Goal: Information Seeking & Learning: Understand process/instructions

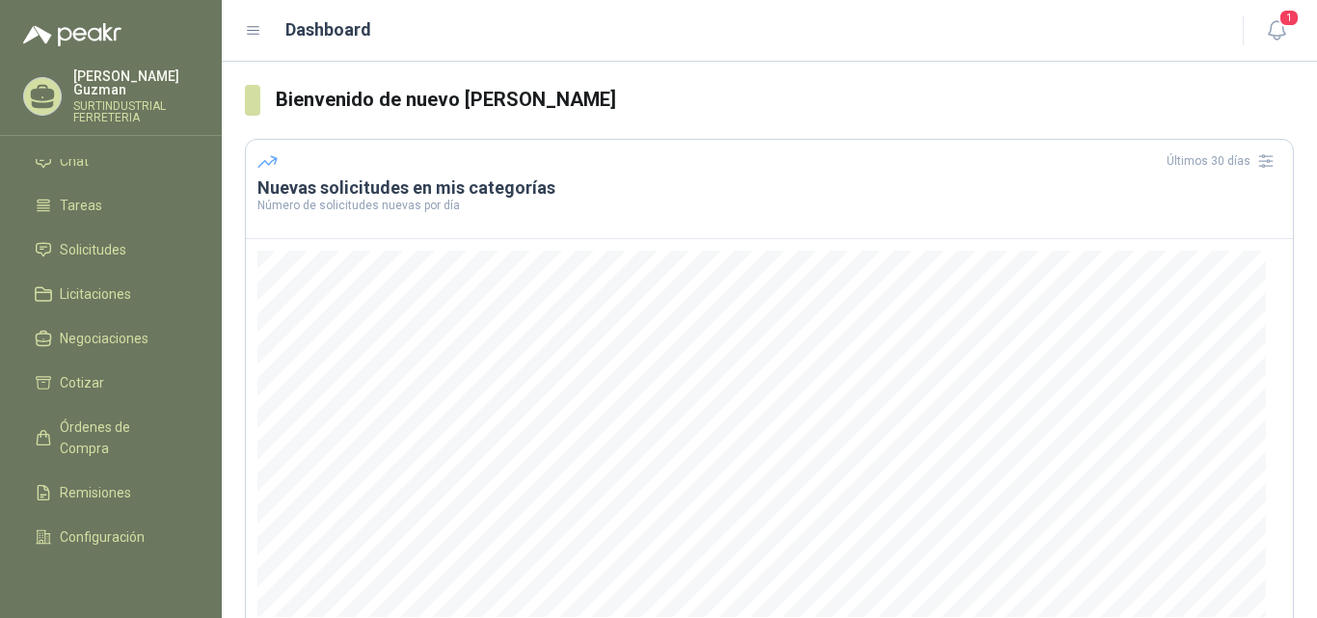
scroll to position [118, 0]
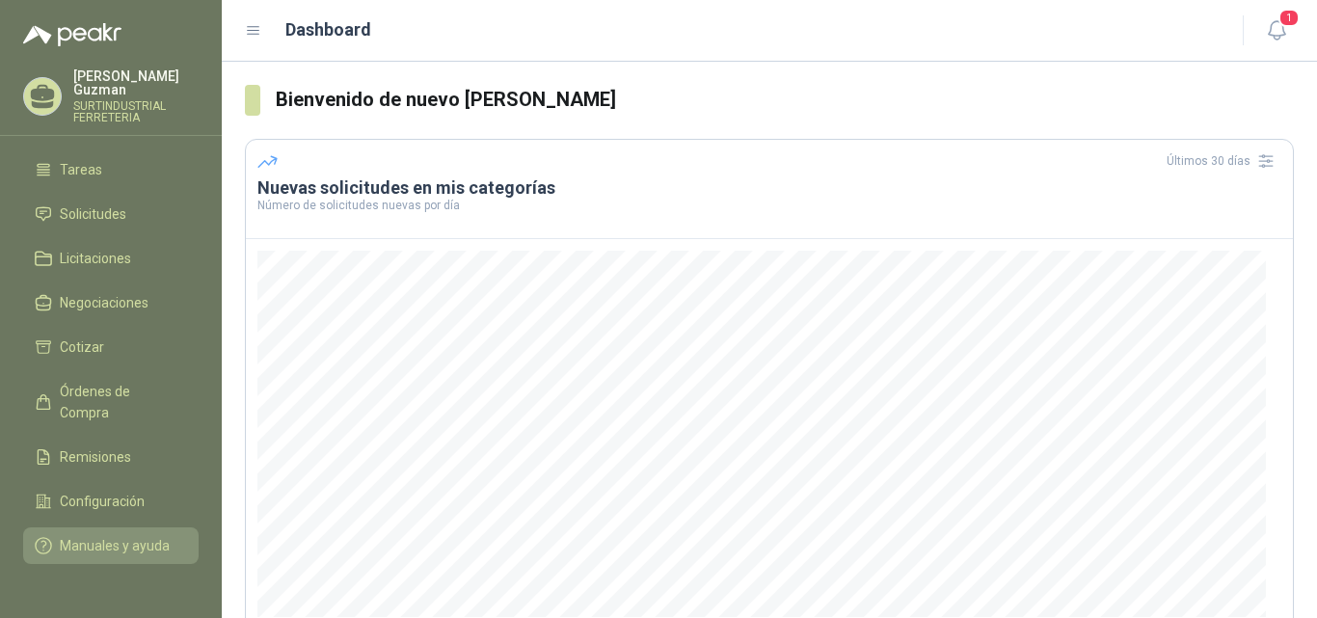
click at [83, 535] on span "Manuales y ayuda" at bounding box center [115, 545] width 110 height 21
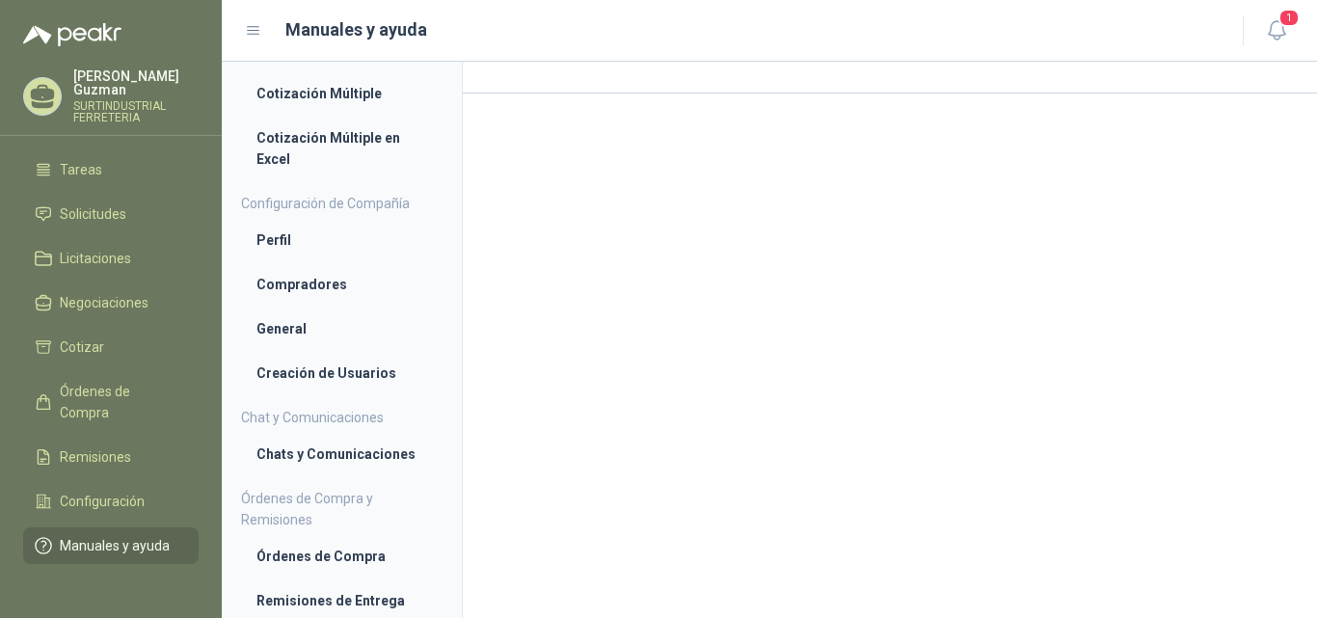
scroll to position [67, 0]
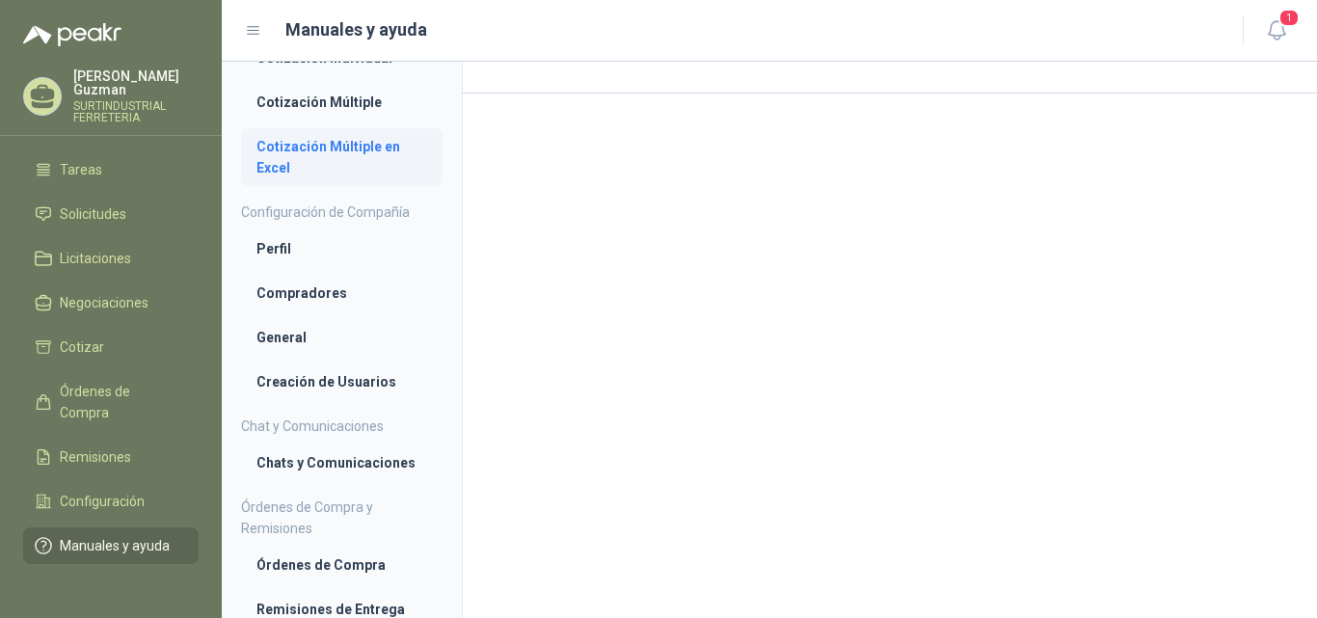
click at [269, 162] on li "Cotización Múltiple en Excel" at bounding box center [341, 157] width 171 height 42
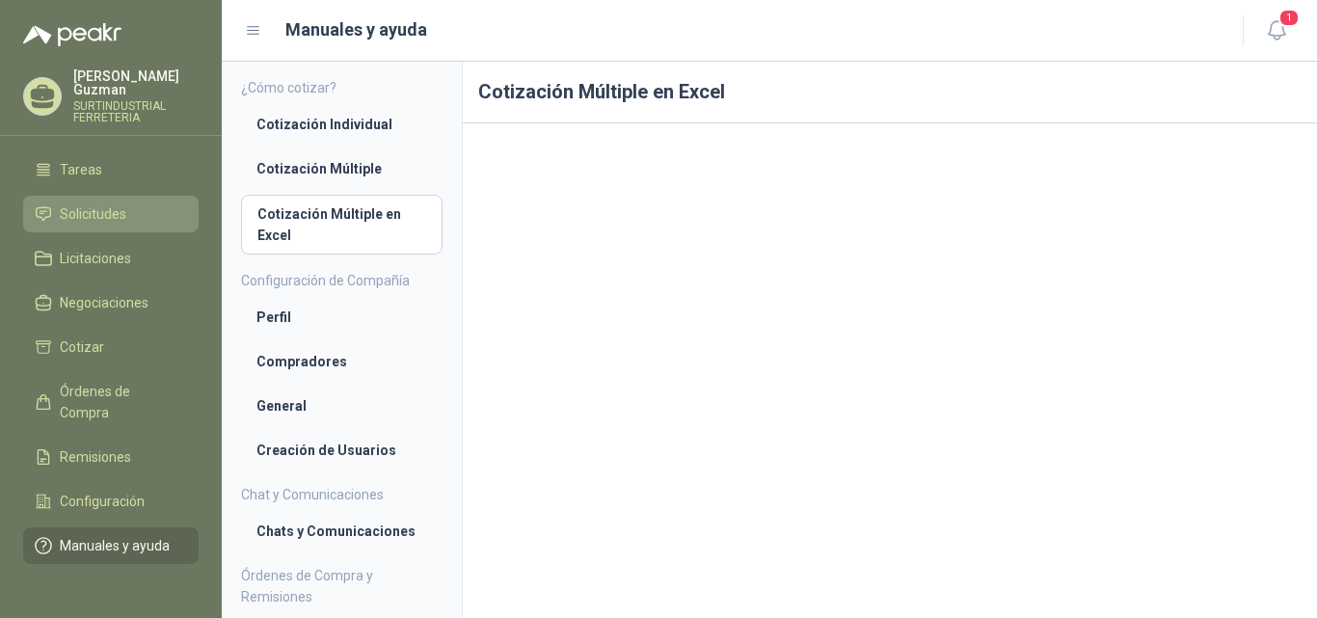
click at [96, 196] on link "Solicitudes" at bounding box center [110, 214] width 175 height 37
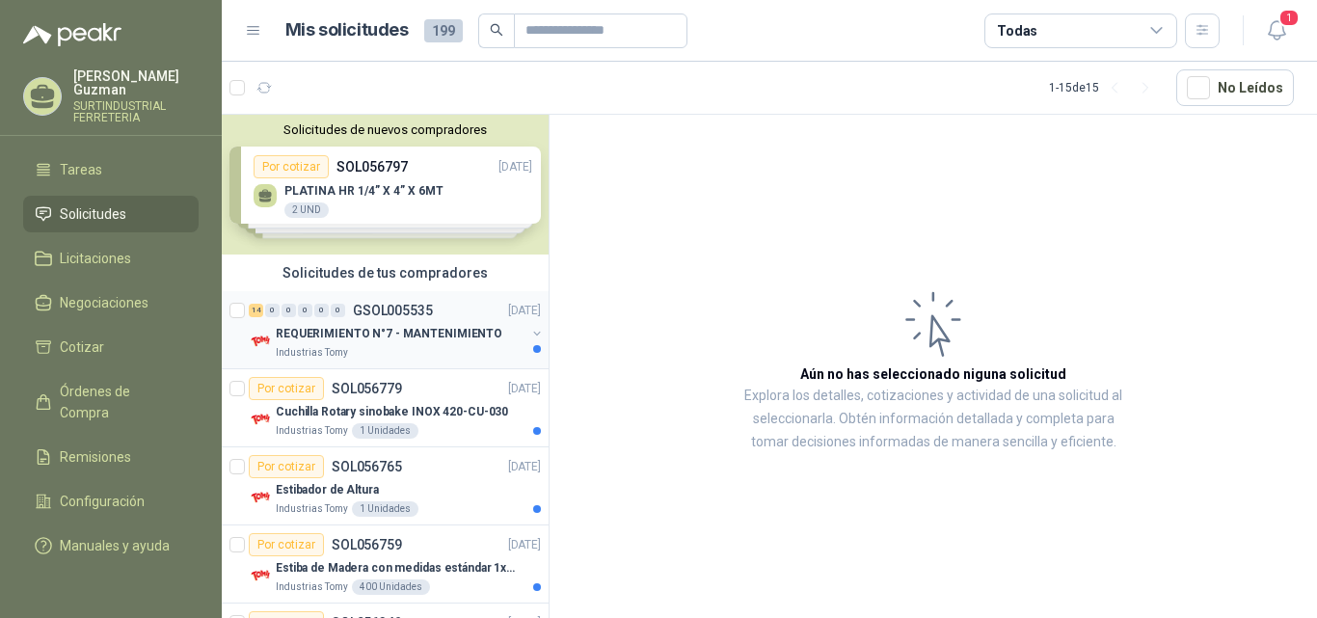
click at [419, 320] on div "14 0 0 0 0 0 GSOL005535 [DATE]" at bounding box center [397, 310] width 296 height 23
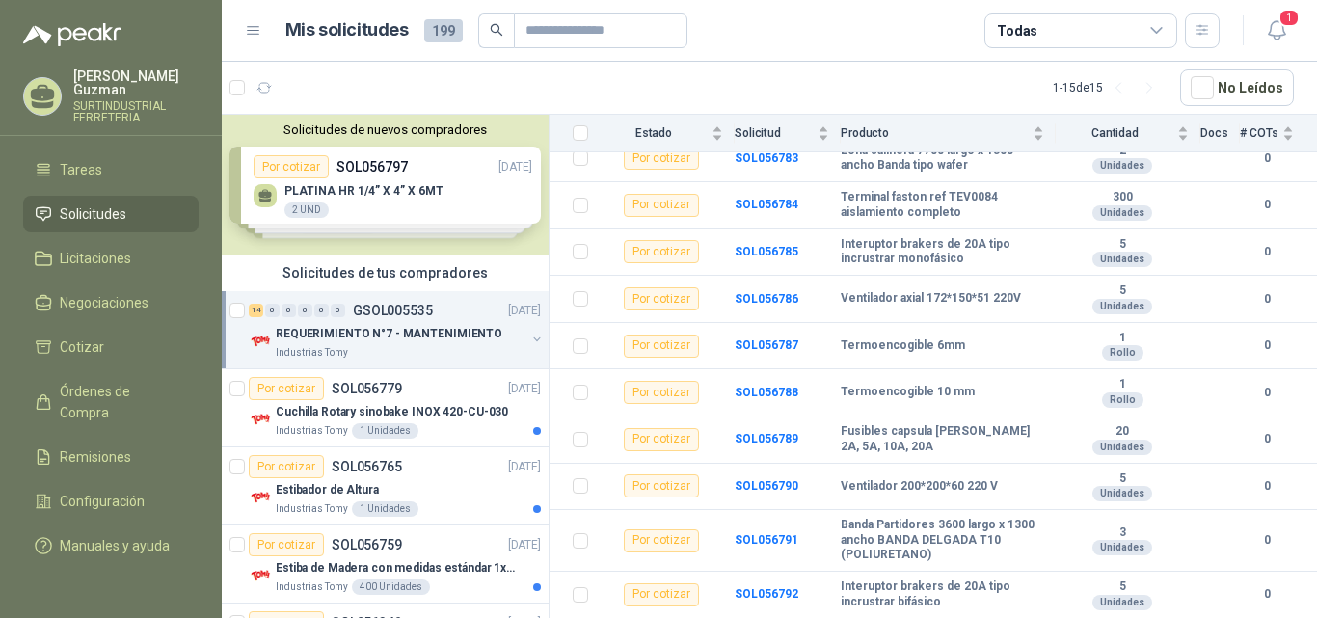
scroll to position [418, 0]
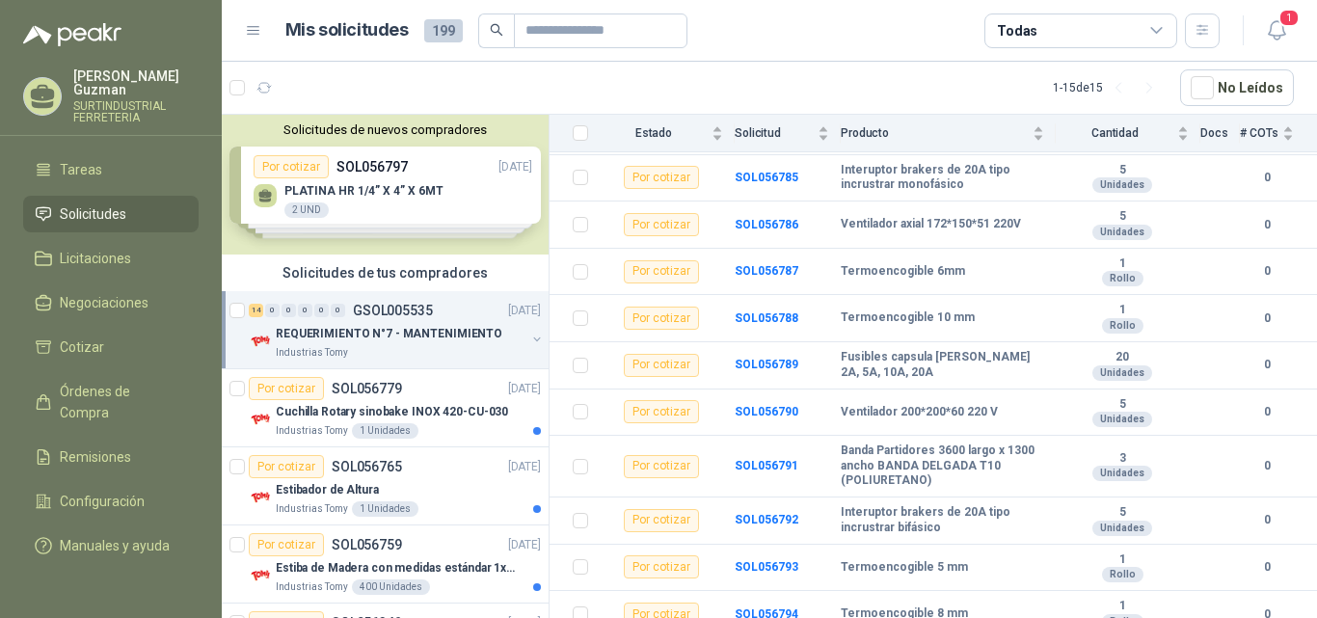
click at [340, 196] on div "Solicitudes de nuevos compradores Por cotizar SOL056797 [DATE] PLATINA HR 1/4” …" at bounding box center [385, 185] width 327 height 140
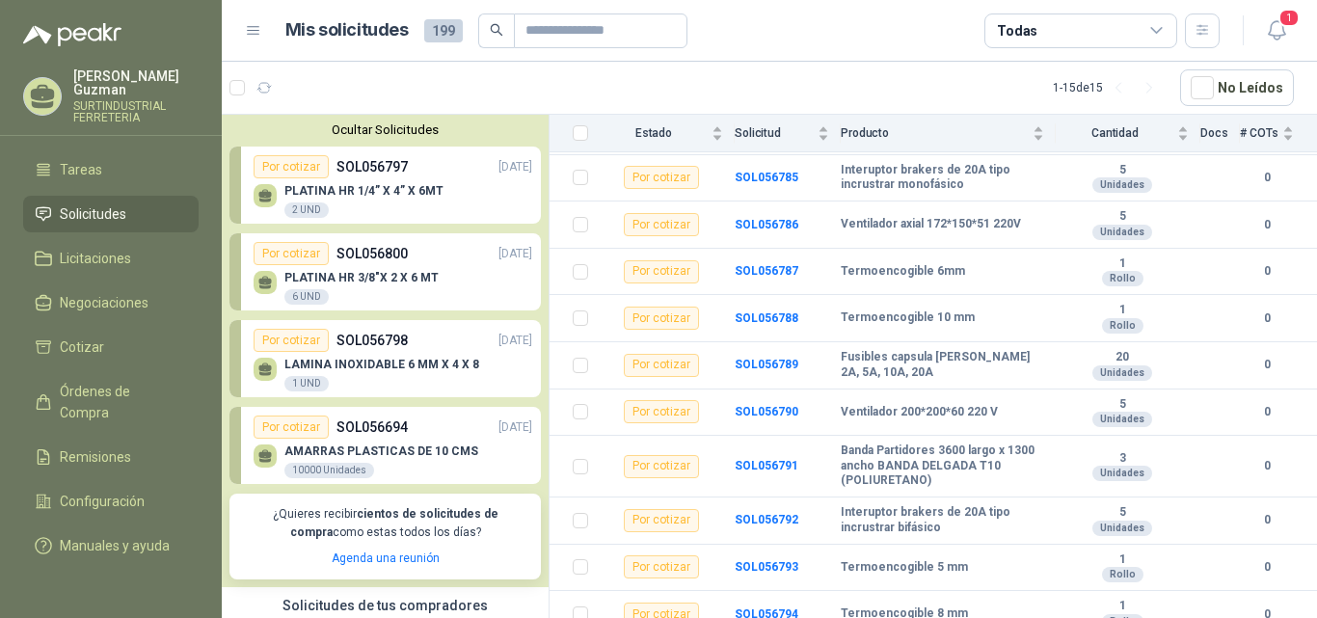
click at [385, 206] on div "PLATINA HR 1/4” X 4” X 6MT 2 UND" at bounding box center [363, 201] width 159 height 35
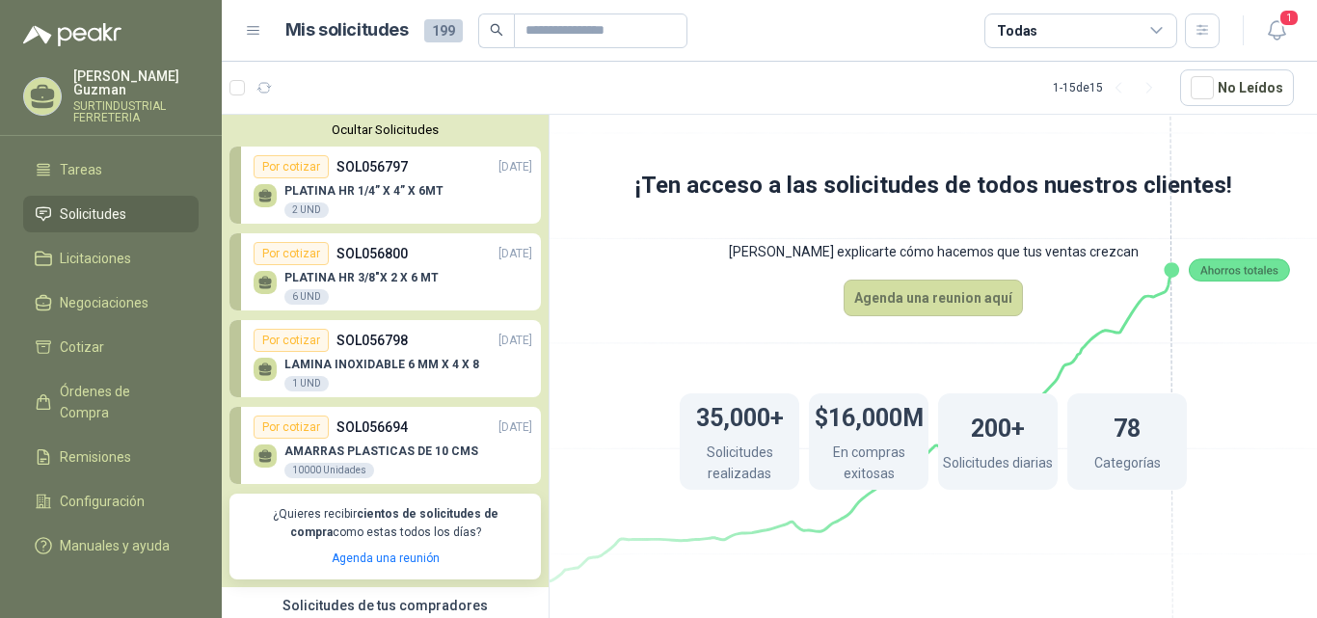
drag, startPoint x: 1312, startPoint y: 252, endPoint x: 1312, endPoint y: 365, distance: 113.8
click at [1312, 365] on icon at bounding box center [933, 329] width 1080 height 911
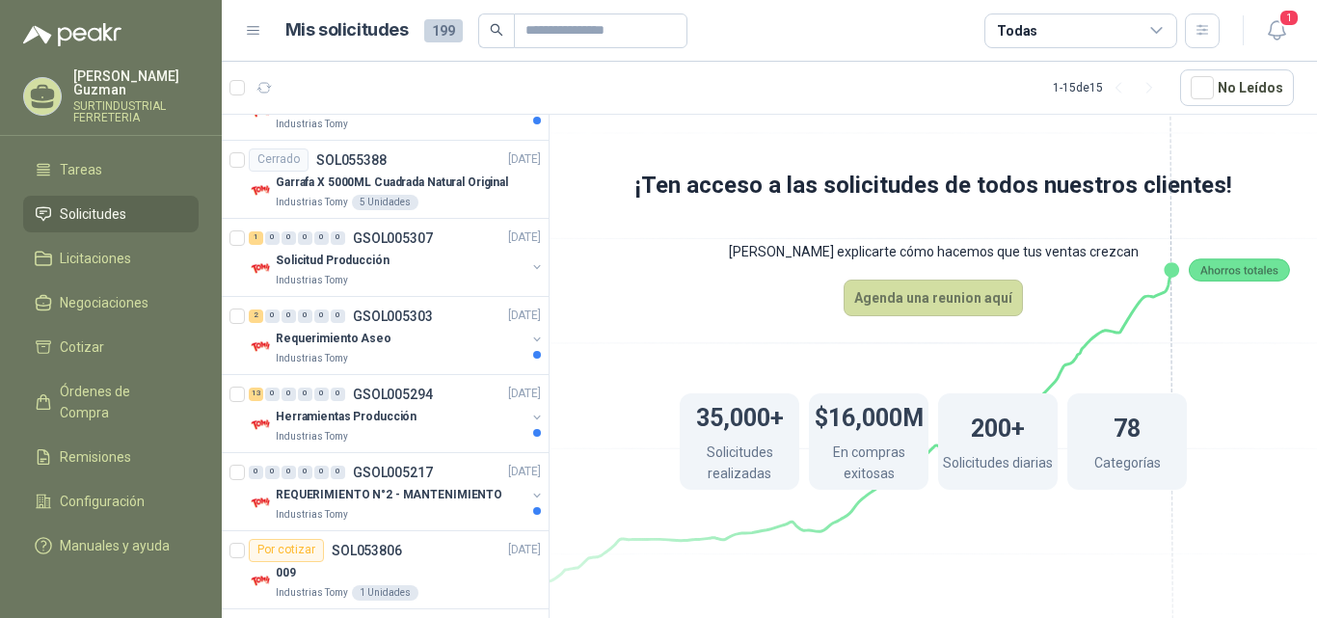
scroll to position [1199, 0]
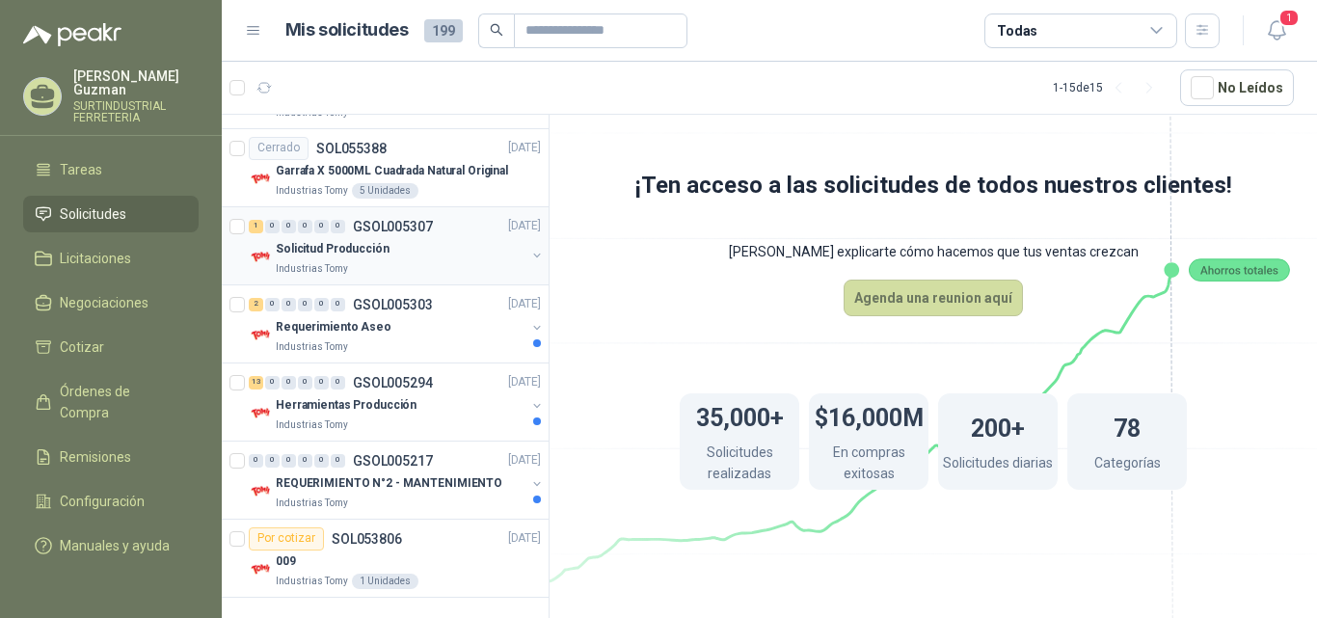
click at [389, 242] on div "Solicitud Producción" at bounding box center [401, 249] width 250 height 23
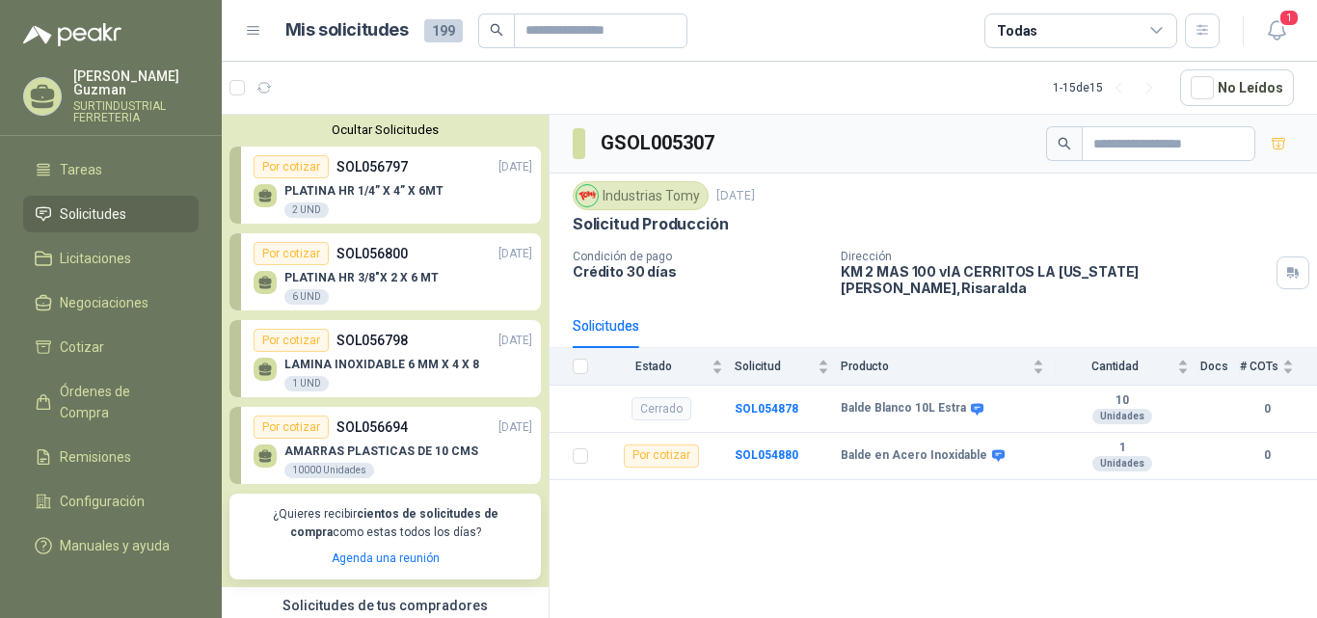
click at [464, 168] on div "Por cotizar SOL056797 [DATE]" at bounding box center [393, 166] width 279 height 23
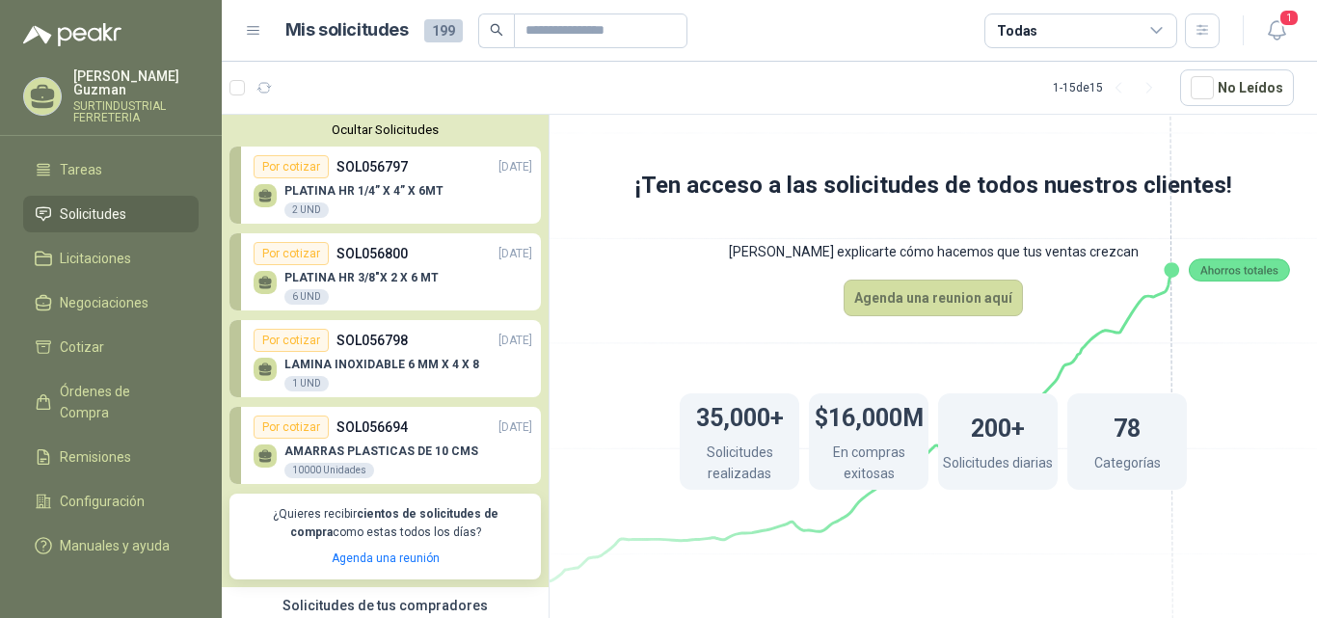
click at [424, 258] on div "Por cotizar SOL056800 [DATE]" at bounding box center [393, 253] width 279 height 23
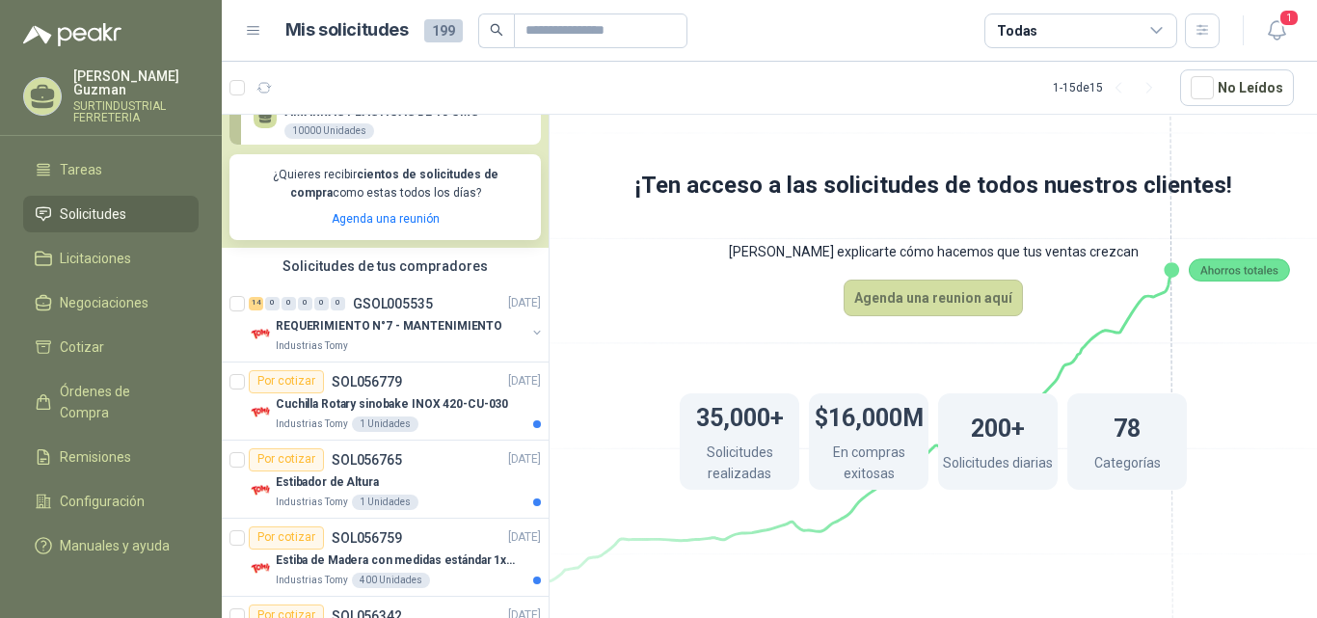
scroll to position [342, 0]
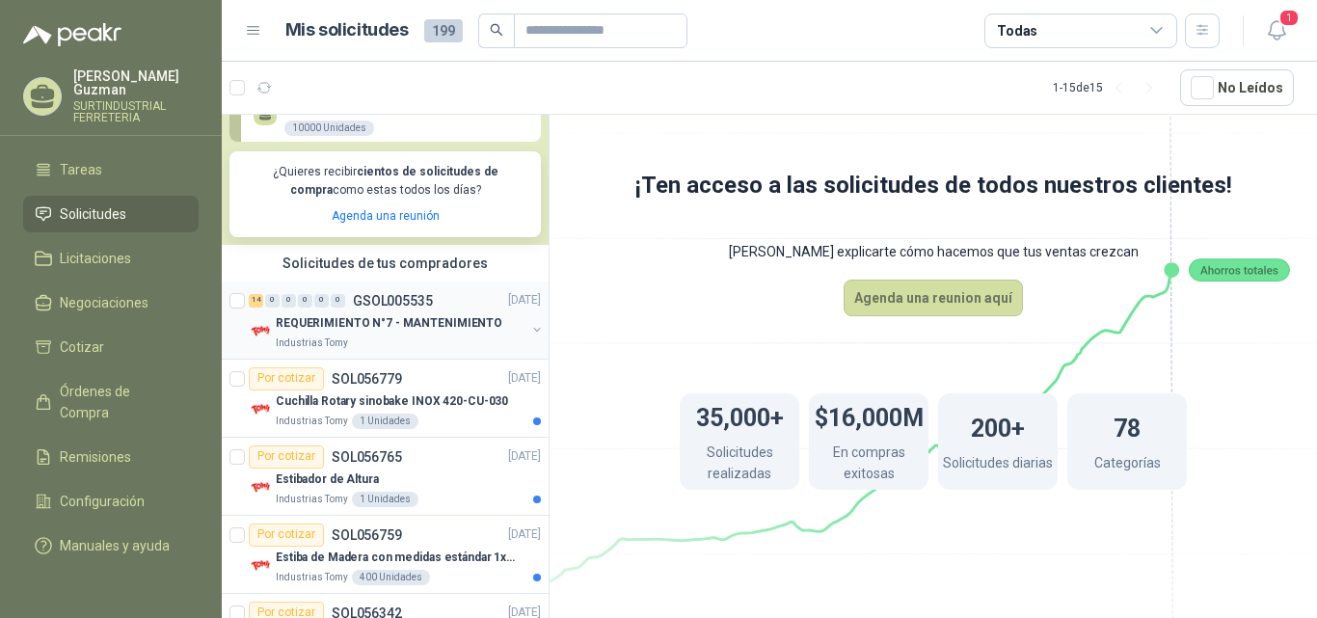
click at [478, 290] on div "14 0 0 0 0 0 GSOL005535 [DATE]" at bounding box center [397, 300] width 296 height 23
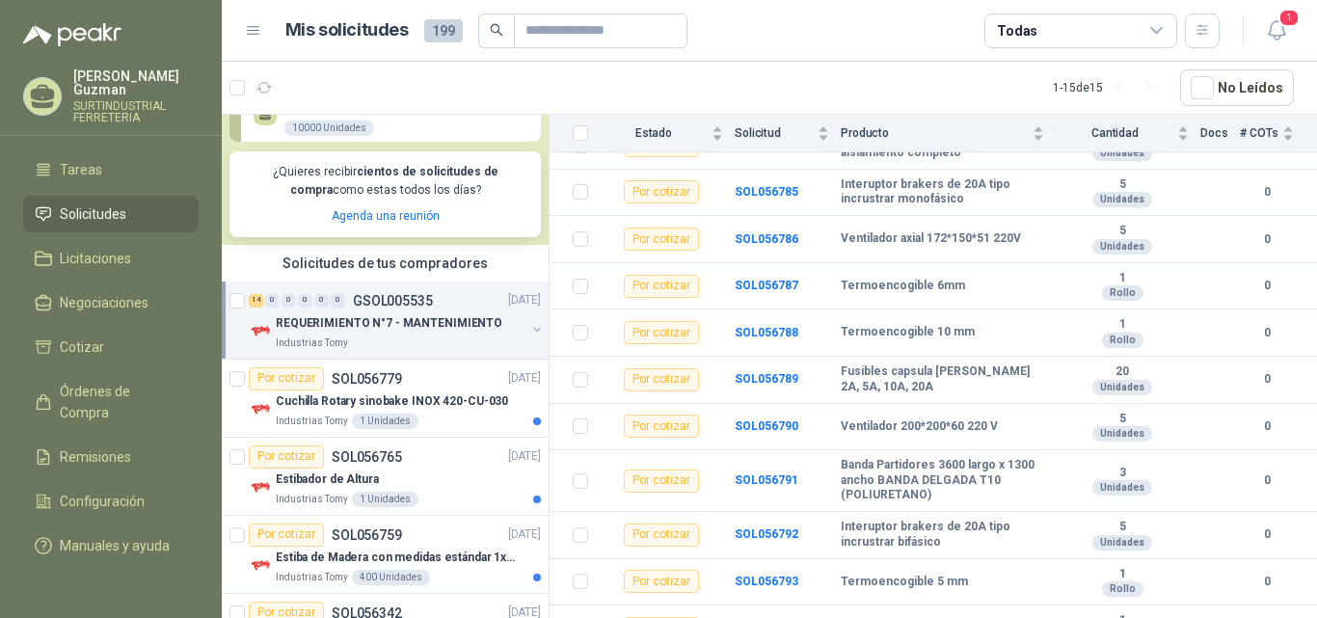
scroll to position [418, 0]
